Goal: Information Seeking & Learning: Learn about a topic

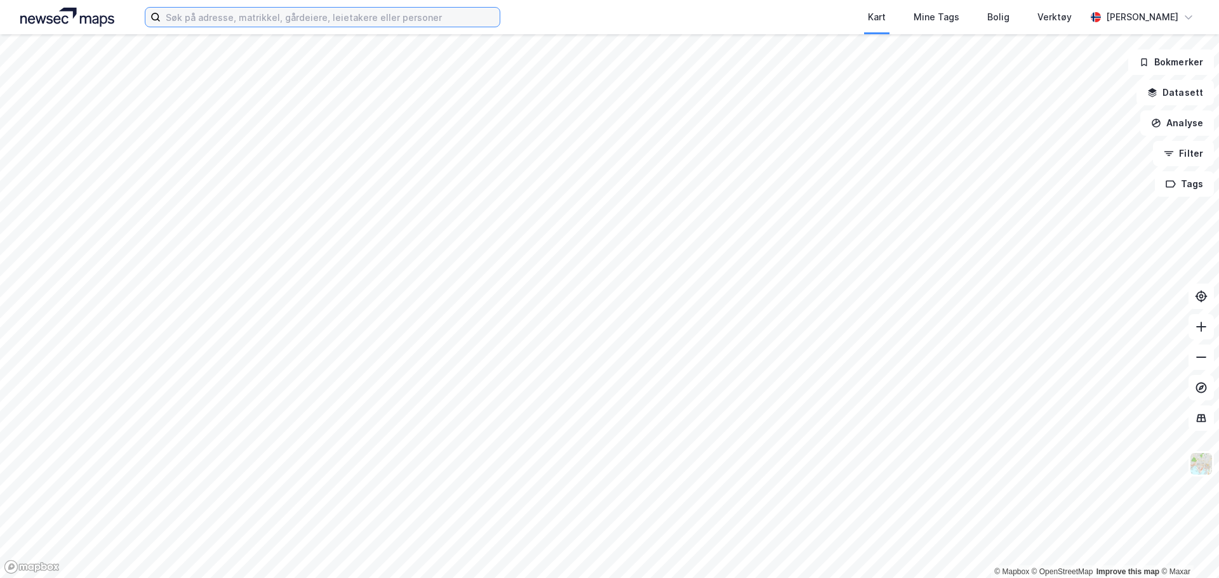
click at [220, 17] on input at bounding box center [330, 17] width 339 height 19
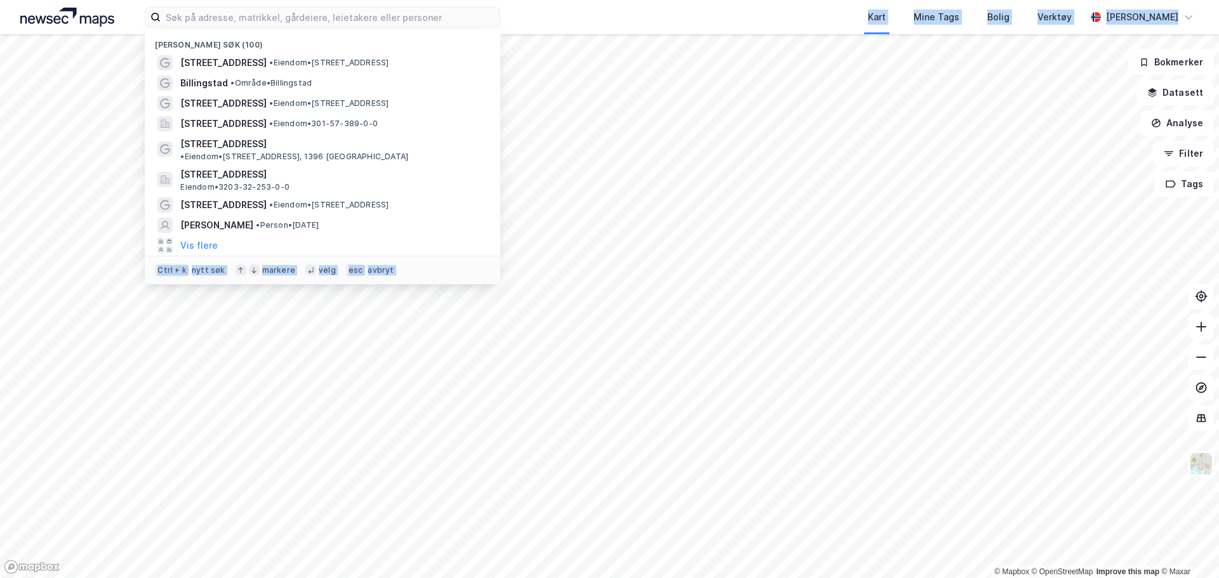
click at [667, 382] on div "Nylige søk (100) [STREET_ADDRESS] • Eiendom • [STREET_ADDRESS] Billingstad • Om…" at bounding box center [609, 289] width 1219 height 578
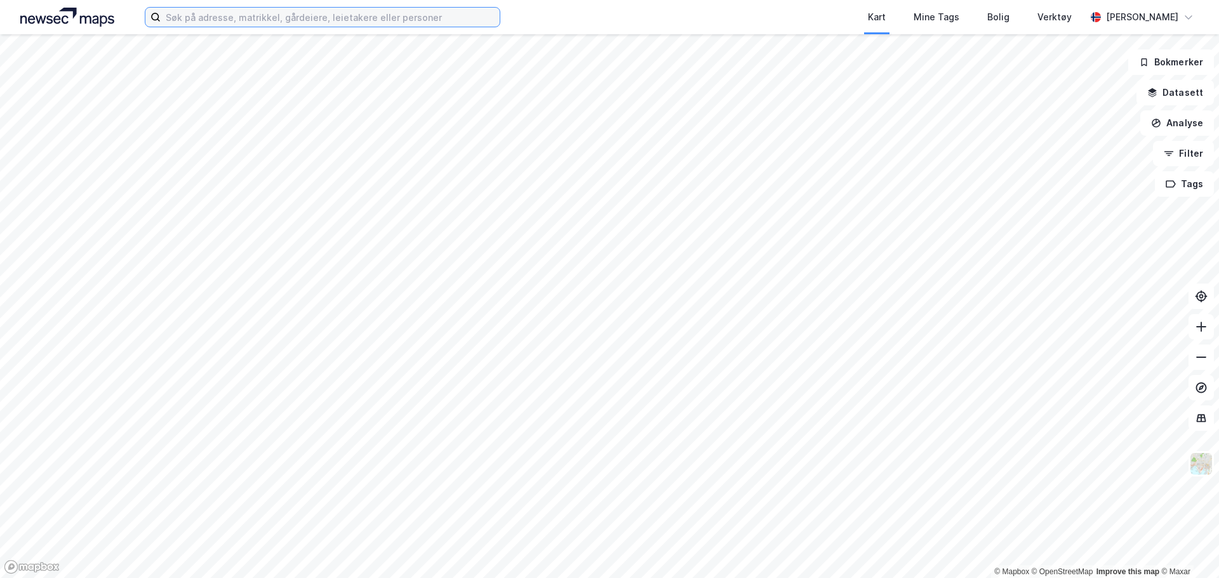
click at [215, 23] on input at bounding box center [330, 17] width 339 height 19
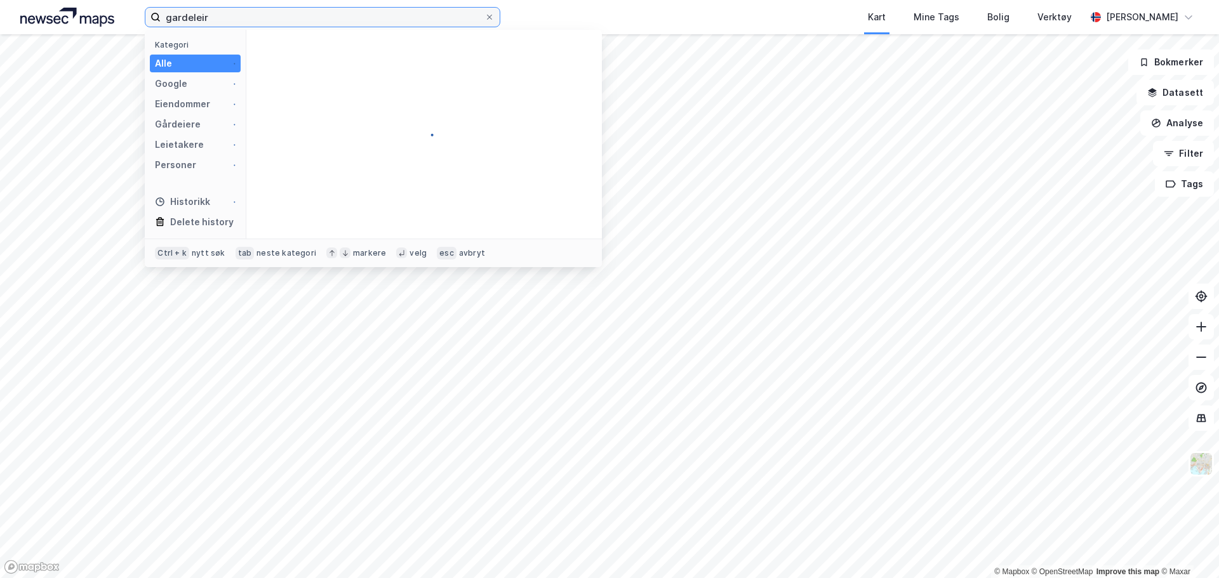
type input "gardeleir"
